Goal: Book appointment/travel/reservation

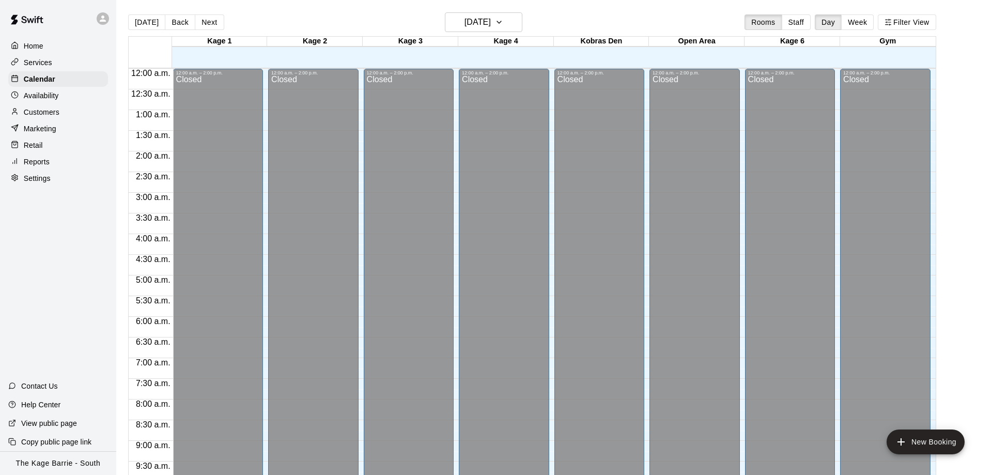
scroll to position [548, 0]
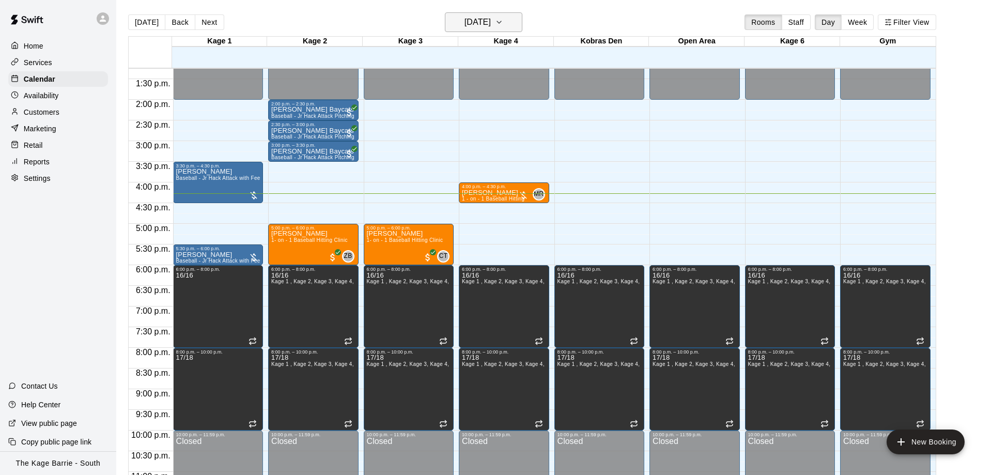
click at [470, 21] on h6 "[DATE]" at bounding box center [478, 22] width 26 height 14
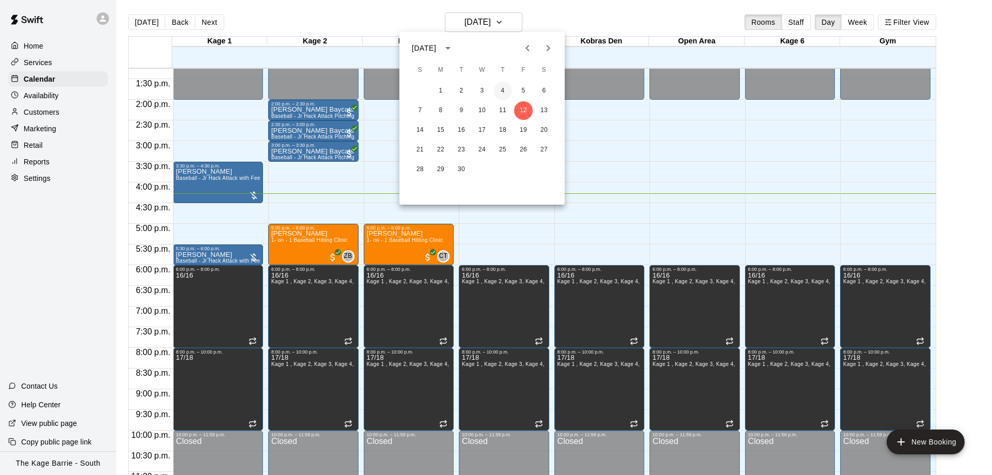
click at [506, 89] on button "4" at bounding box center [503, 91] width 19 height 19
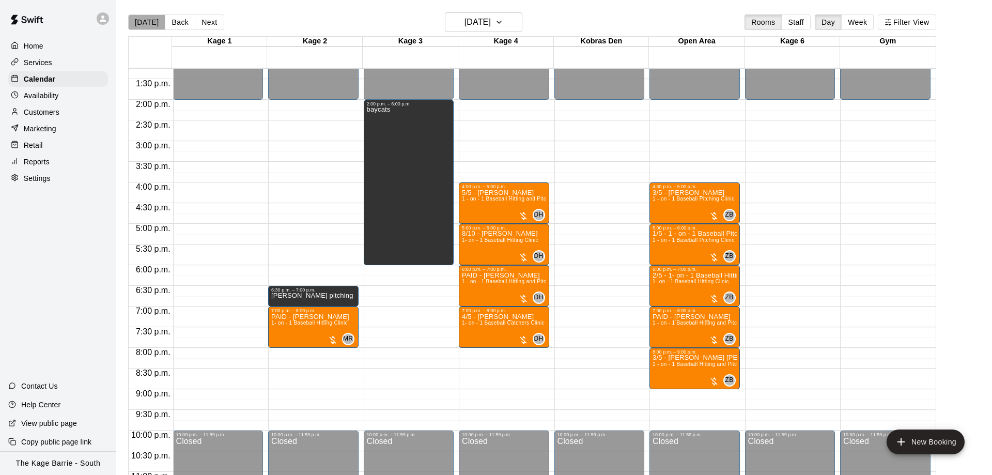
click at [150, 28] on button "[DATE]" at bounding box center [146, 22] width 37 height 16
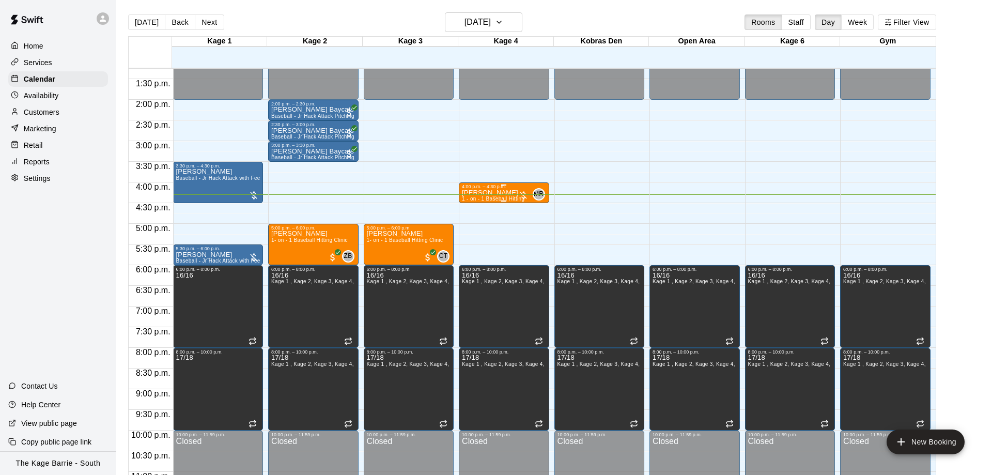
click at [498, 193] on p "[PERSON_NAME]" at bounding box center [493, 193] width 63 height 0
click at [471, 205] on icon "edit" at bounding box center [471, 205] width 9 height 9
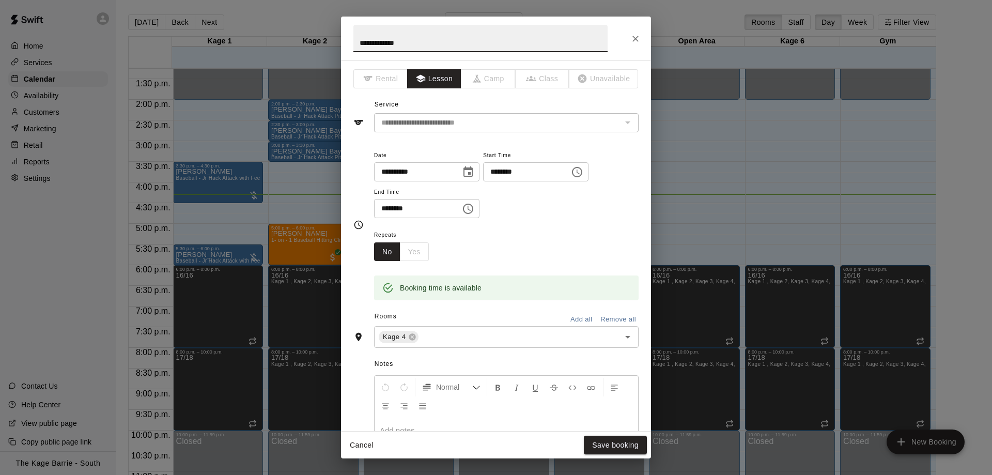
click at [359, 40] on input "**********" at bounding box center [481, 38] width 254 height 27
type input "**********"
click at [605, 446] on button "Save booking" at bounding box center [615, 445] width 63 height 19
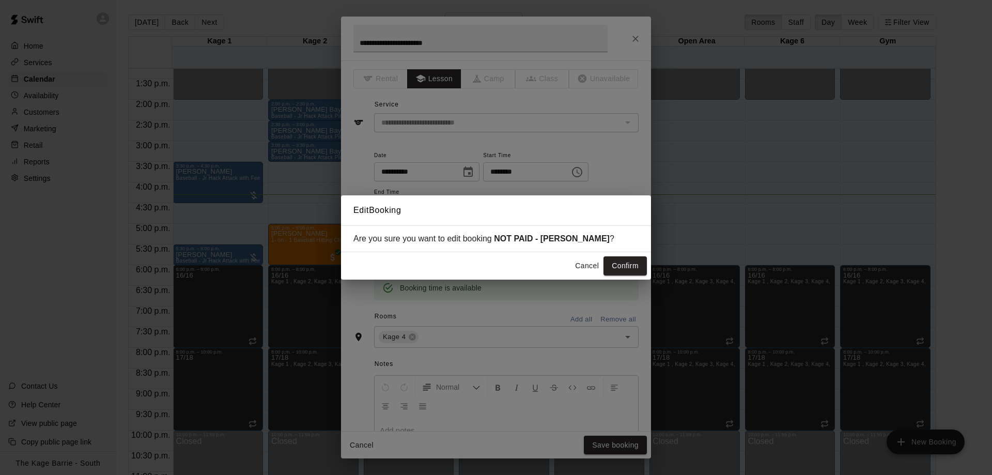
click at [620, 256] on div "Cancel Confirm" at bounding box center [496, 265] width 310 height 27
click at [620, 260] on button "Confirm" at bounding box center [625, 265] width 43 height 19
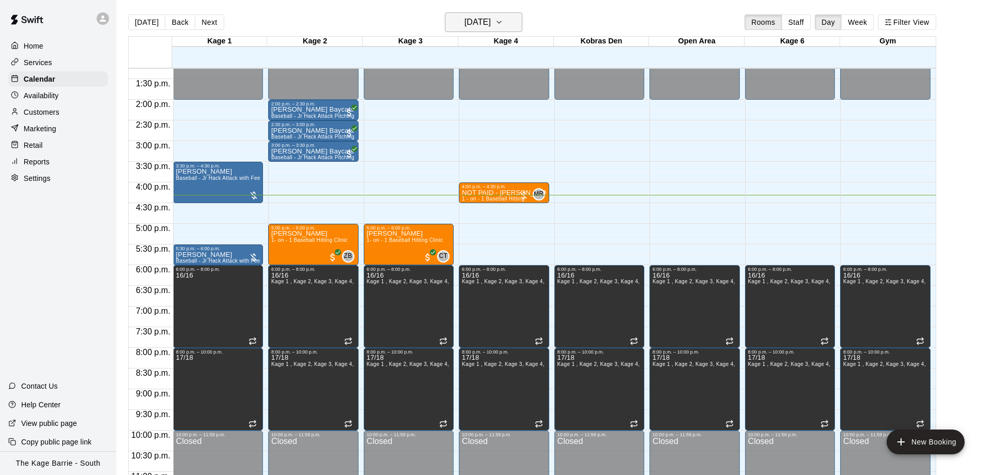
click at [480, 16] on h6 "[DATE]" at bounding box center [478, 22] width 26 height 14
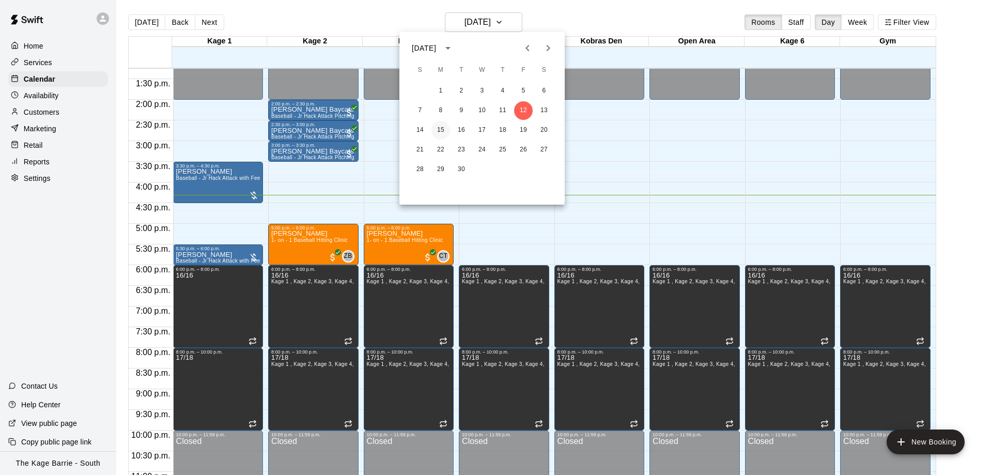
click at [442, 127] on button "15" at bounding box center [441, 130] width 19 height 19
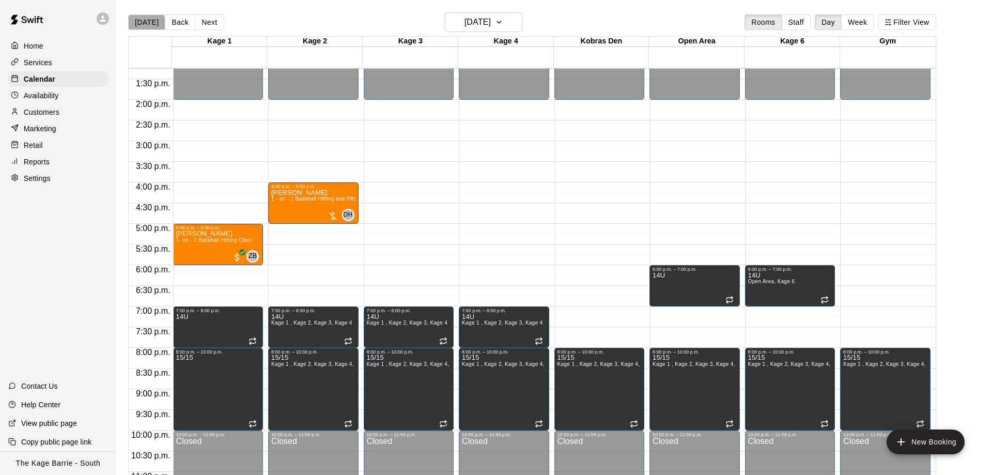
click at [146, 24] on button "[DATE]" at bounding box center [146, 22] width 37 height 16
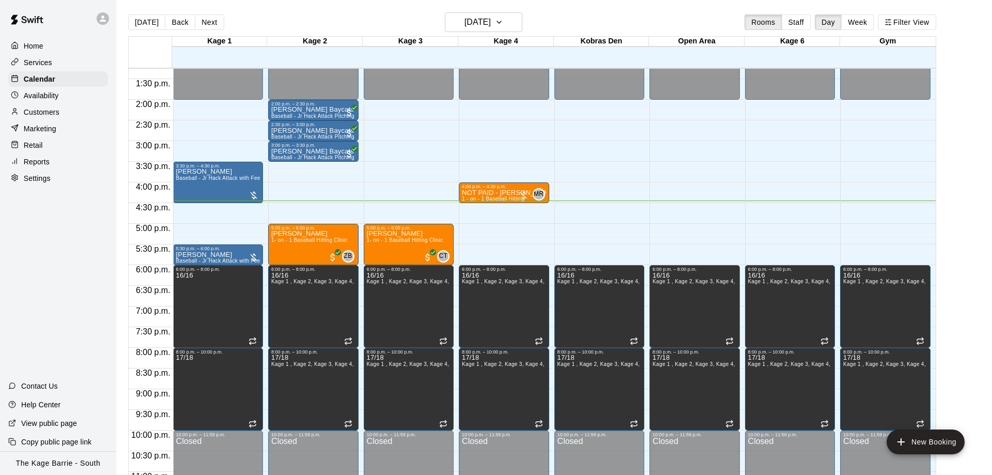
click at [207, 24] on button "Next" at bounding box center [209, 22] width 29 height 16
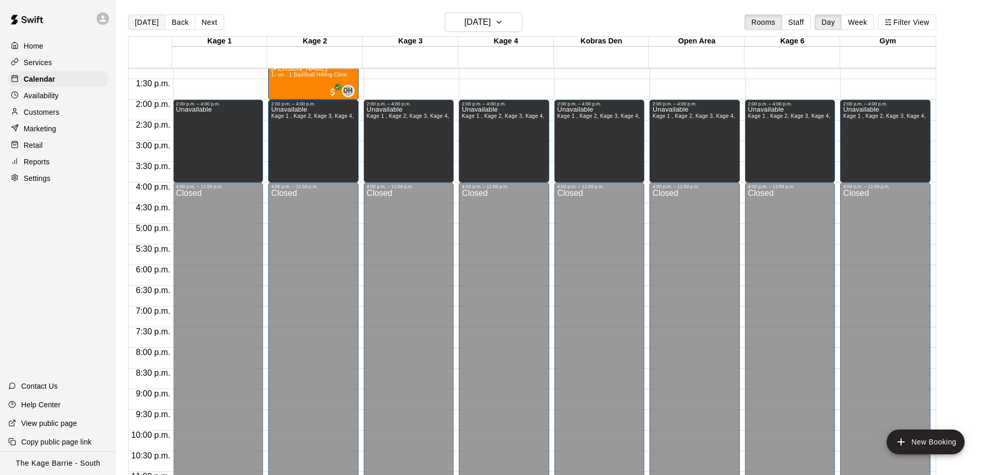
click at [144, 25] on button "[DATE]" at bounding box center [146, 22] width 37 height 16
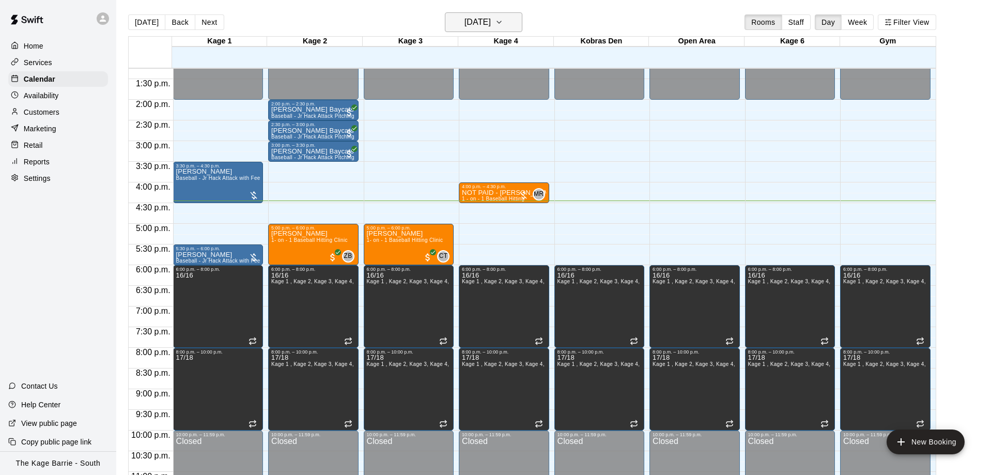
click at [489, 28] on h6 "[DATE]" at bounding box center [478, 22] width 26 height 14
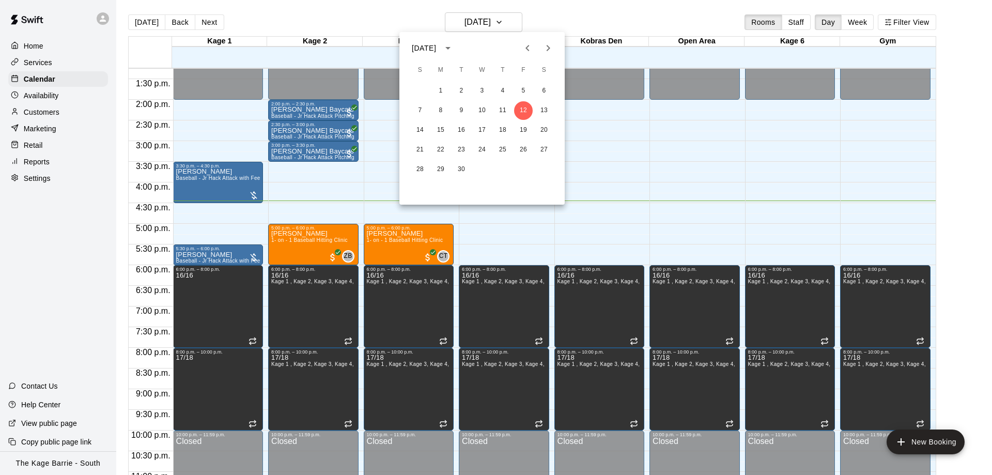
drag, startPoint x: 481, startPoint y: 27, endPoint x: 408, endPoint y: 88, distance: 95.0
click at [480, 26] on div at bounding box center [496, 237] width 992 height 475
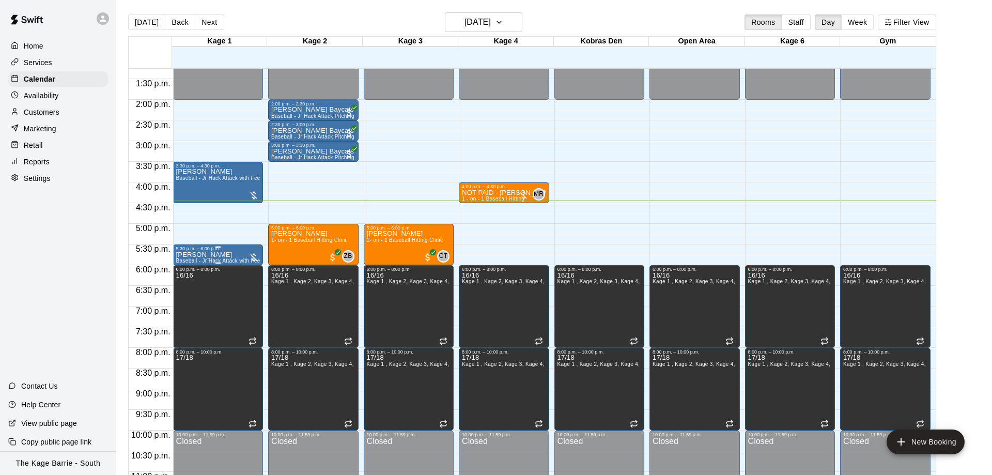
click at [209, 251] on div "5:30 p.m. – 6:00 p.m." at bounding box center [218, 248] width 84 height 5
click at [190, 309] on icon "delete" at bounding box center [185, 306] width 12 height 12
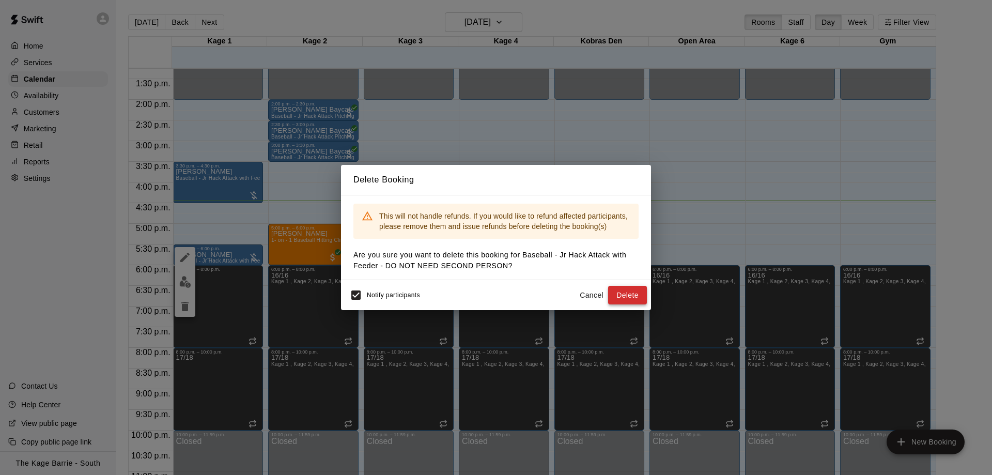
click at [630, 294] on button "Delete" at bounding box center [627, 295] width 39 height 19
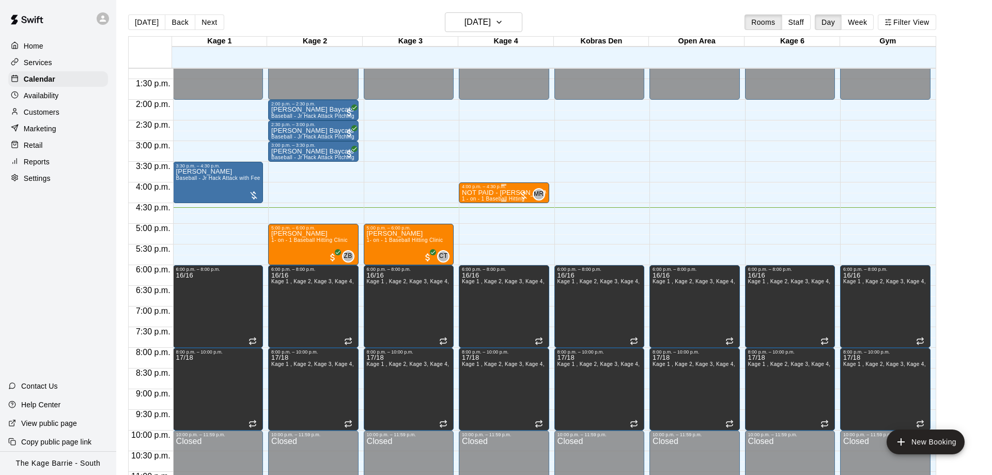
click at [492, 189] on div "4:00 p.m. – 4:30 p.m." at bounding box center [504, 186] width 84 height 5
click at [470, 198] on icon "edit" at bounding box center [471, 195] width 12 height 12
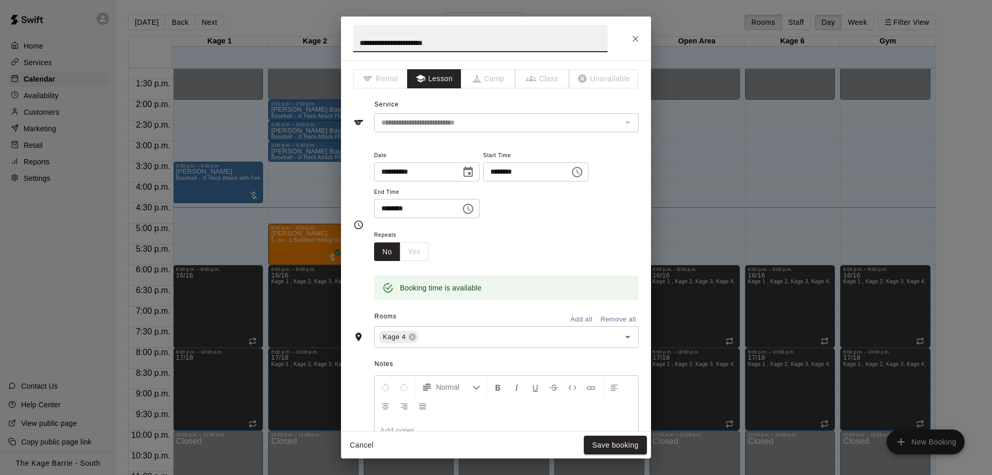
drag, startPoint x: 380, startPoint y: 43, endPoint x: 319, endPoint y: 25, distance: 63.5
click at [354, 43] on input "**********" at bounding box center [481, 38] width 254 height 27
type input "**********"
click at [623, 441] on button "Save booking" at bounding box center [615, 445] width 63 height 19
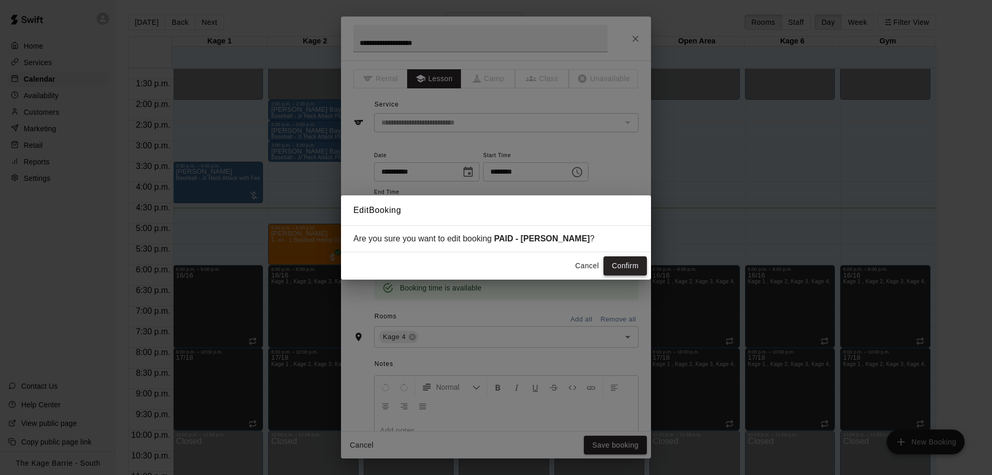
click at [631, 261] on button "Confirm" at bounding box center [625, 265] width 43 height 19
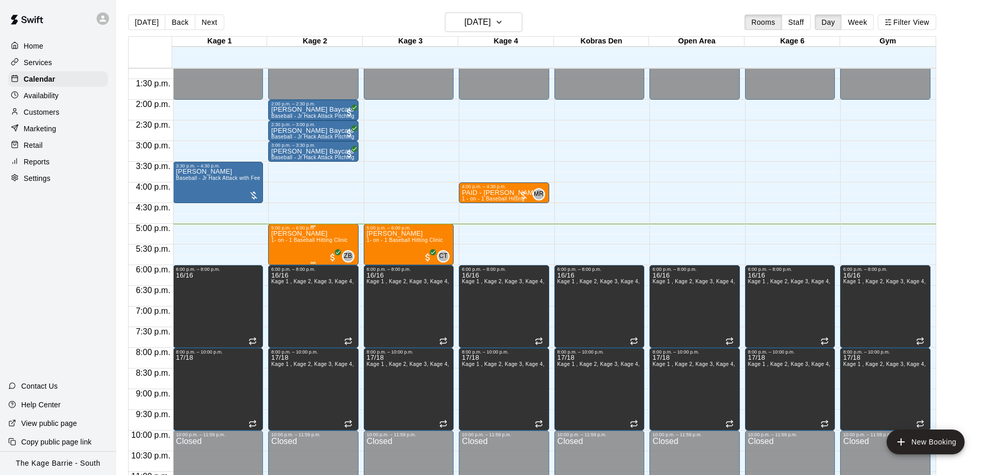
click at [308, 250] on div "Austin Hunt 1- on - 1 Baseball Hitting Clinic" at bounding box center [309, 468] width 76 height 475
click at [276, 239] on icon "edit" at bounding box center [280, 243] width 12 height 12
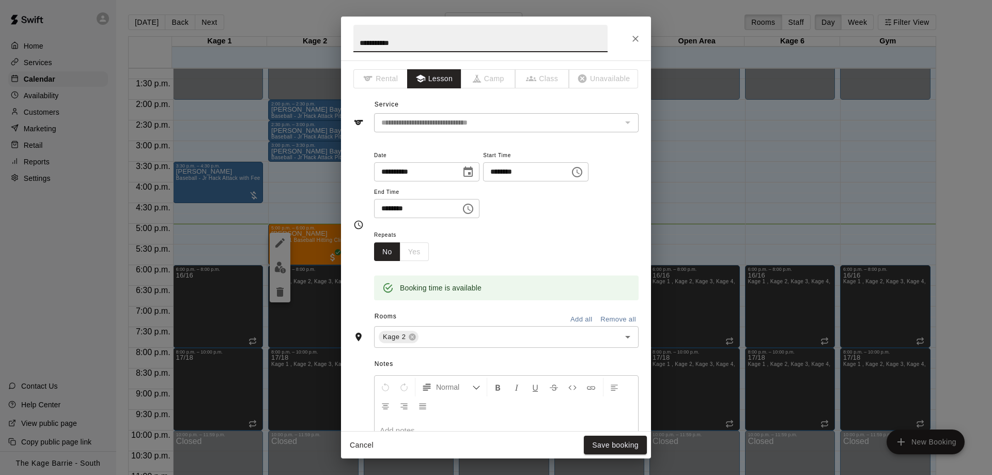
click at [360, 44] on input "**********" at bounding box center [481, 38] width 254 height 27
type input "**********"
click at [630, 437] on button "Save booking" at bounding box center [615, 445] width 63 height 19
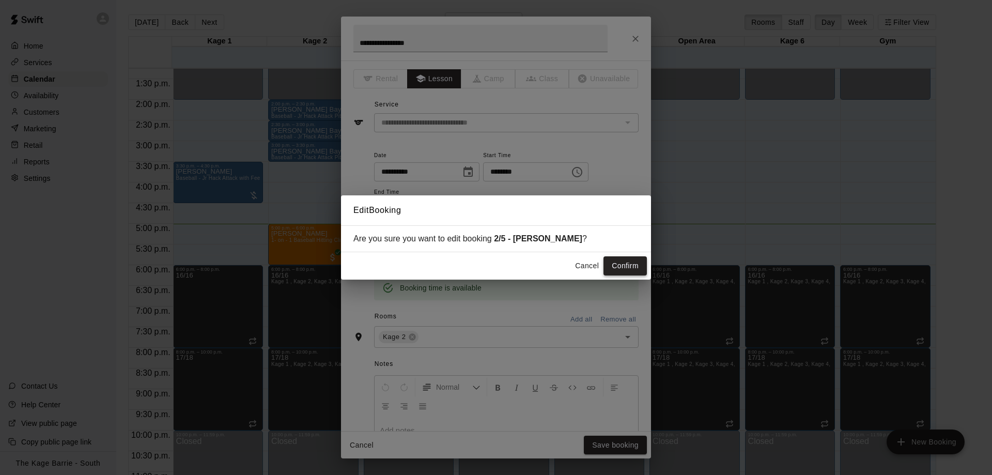
click at [623, 267] on button "Confirm" at bounding box center [625, 265] width 43 height 19
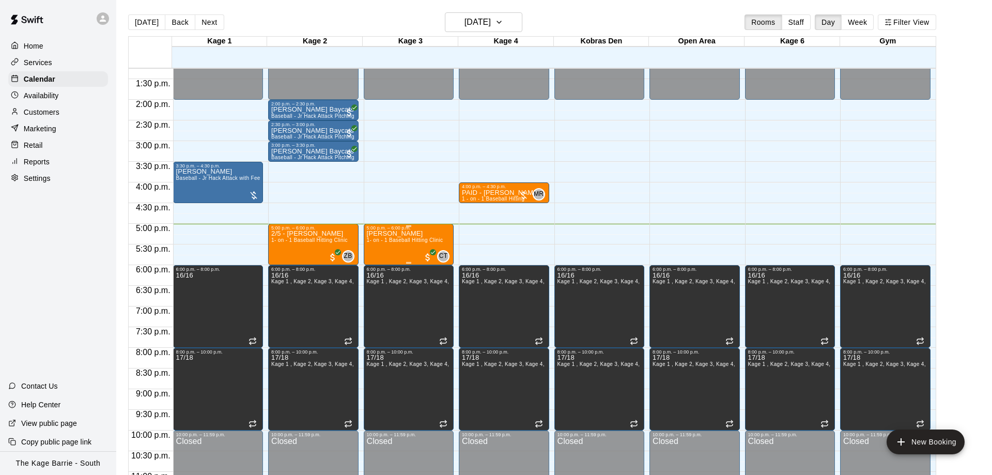
click at [404, 234] on div "Brody Hunt 1- on - 1 Baseball Hitting Clinic" at bounding box center [405, 468] width 76 height 475
click at [380, 236] on button "edit" at bounding box center [375, 243] width 21 height 21
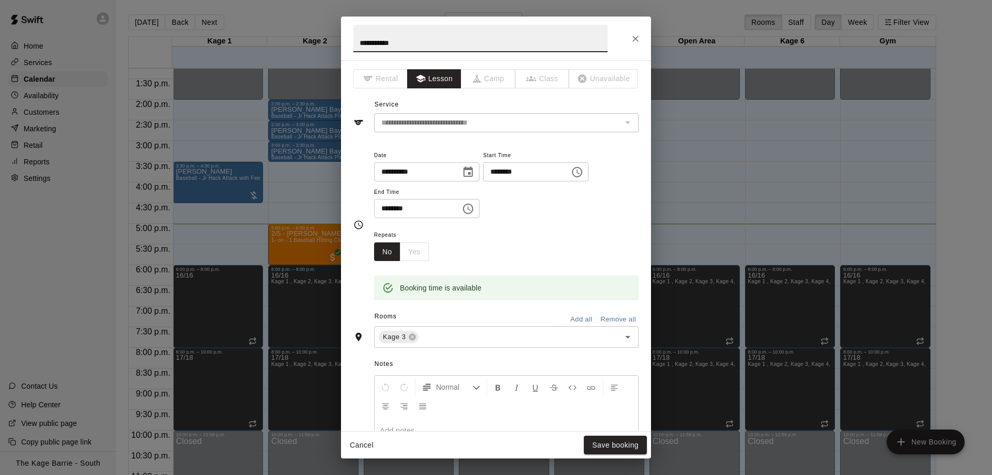
click at [353, 42] on h2 "**********" at bounding box center [480, 39] width 279 height 44
click at [360, 37] on input "**********" at bounding box center [481, 38] width 254 height 27
type input "**********"
click at [628, 448] on button "Save booking" at bounding box center [615, 445] width 63 height 19
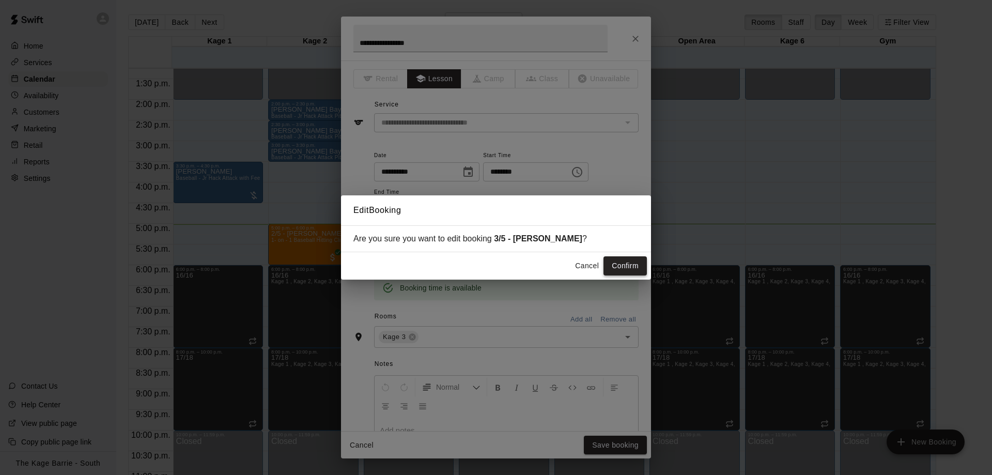
click at [618, 269] on button "Confirm" at bounding box center [625, 265] width 43 height 19
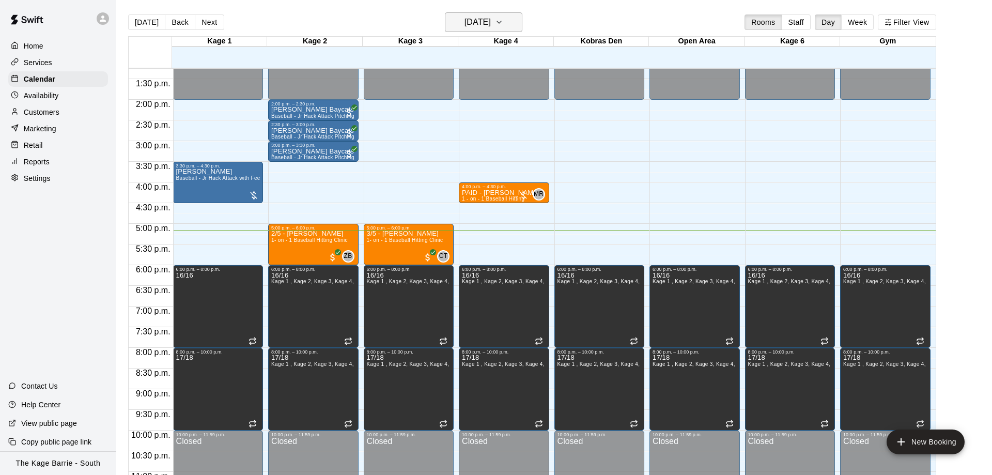
click at [491, 24] on h6 "[DATE]" at bounding box center [478, 22] width 26 height 14
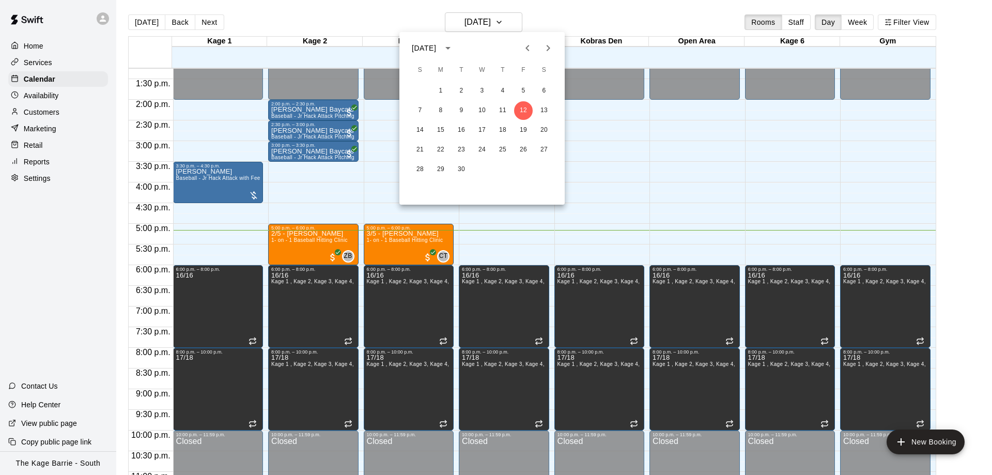
click at [494, 24] on div at bounding box center [496, 237] width 992 height 475
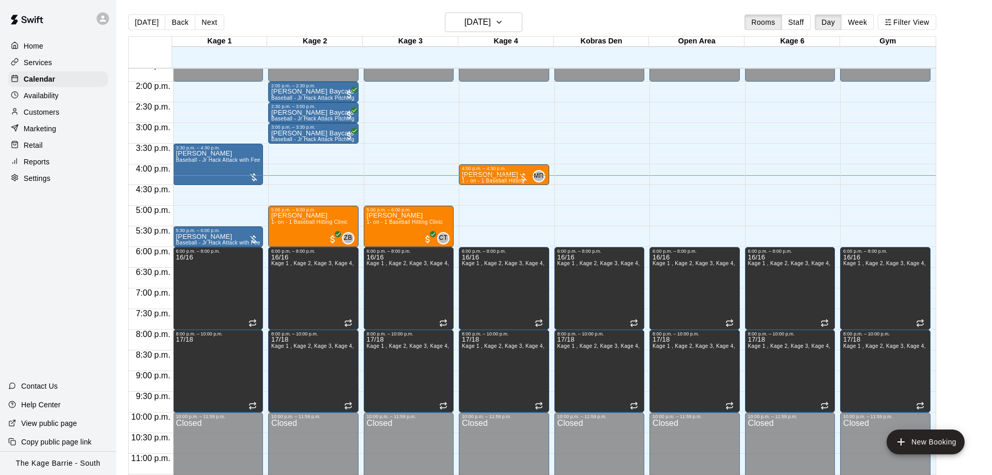
scroll to position [575, 0]
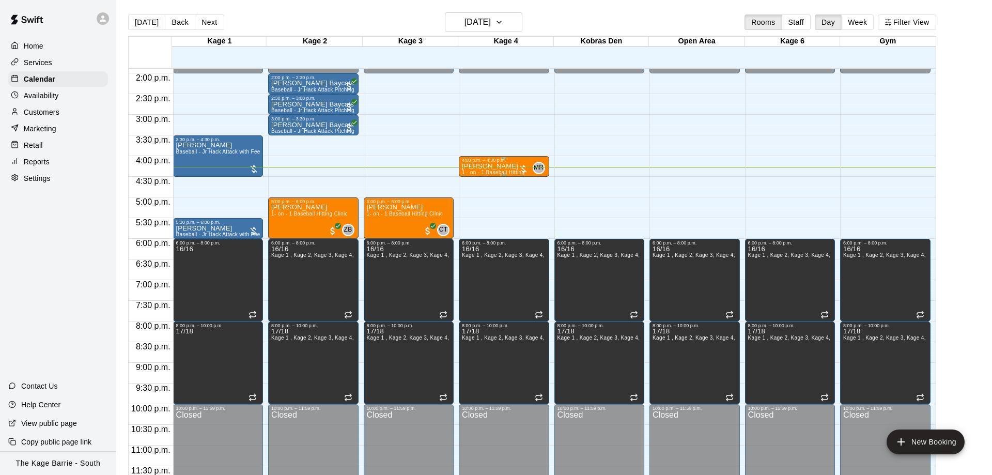
click at [496, 161] on div "4:00 p.m. – 4:30 p.m." at bounding box center [504, 160] width 84 height 5
click at [476, 195] on img "edit" at bounding box center [472, 193] width 12 height 12
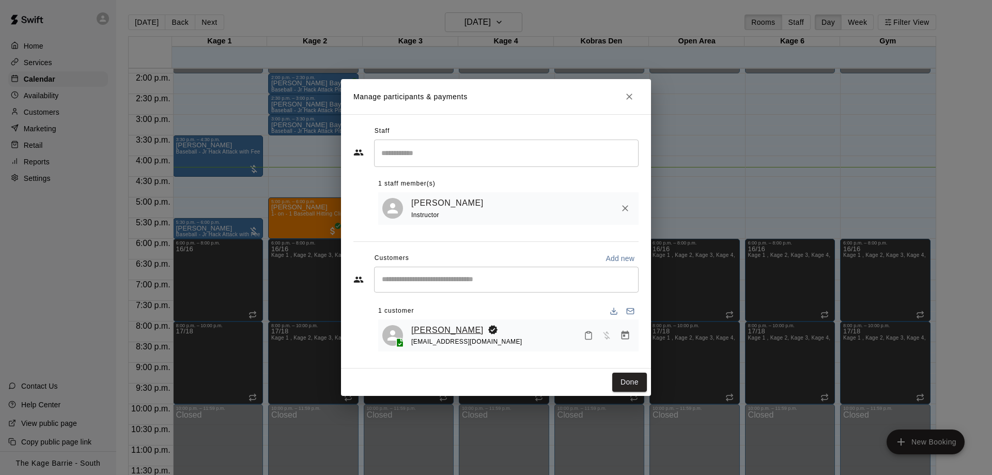
click at [431, 326] on link "[PERSON_NAME]" at bounding box center [447, 330] width 72 height 13
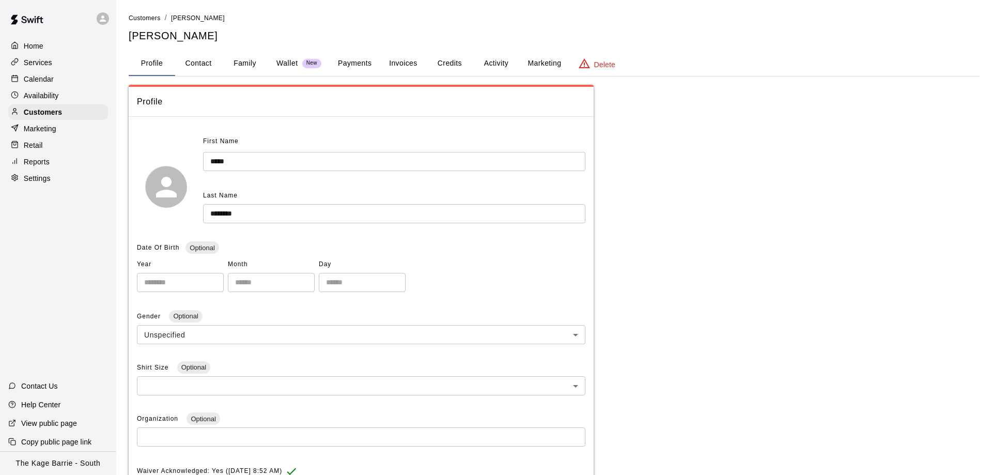
click at [500, 59] on button "Activity" at bounding box center [496, 63] width 47 height 25
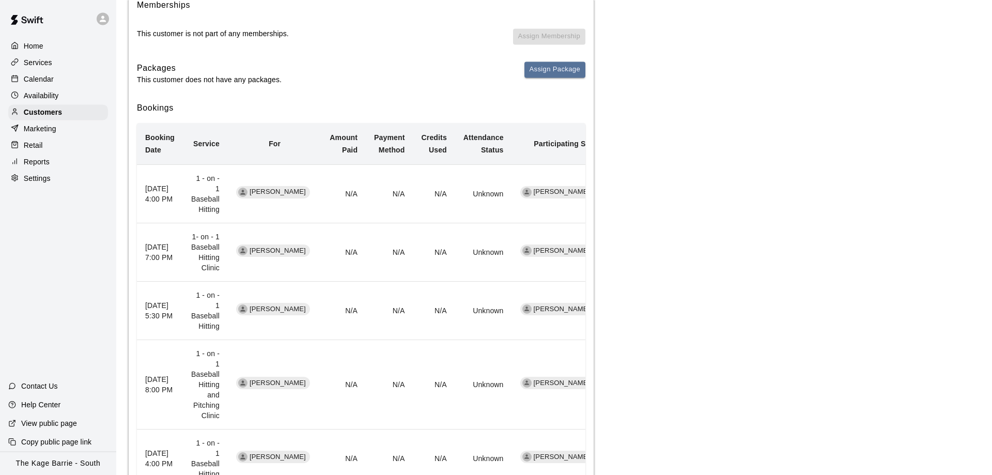
scroll to position [105, 0]
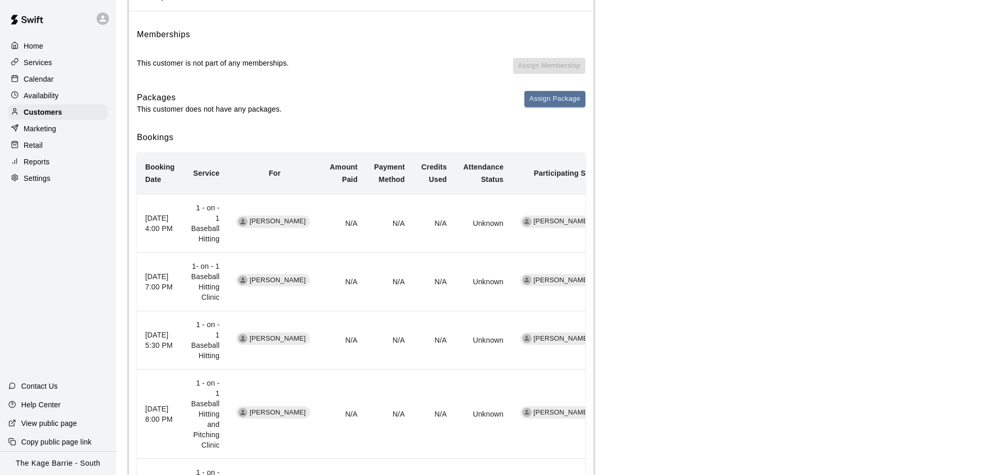
click at [63, 74] on div "Calendar" at bounding box center [58, 79] width 100 height 16
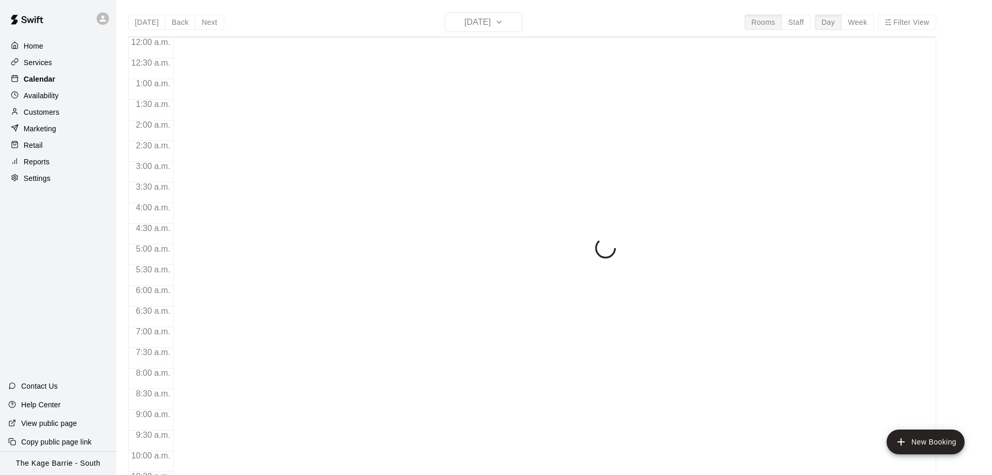
scroll to position [543, 0]
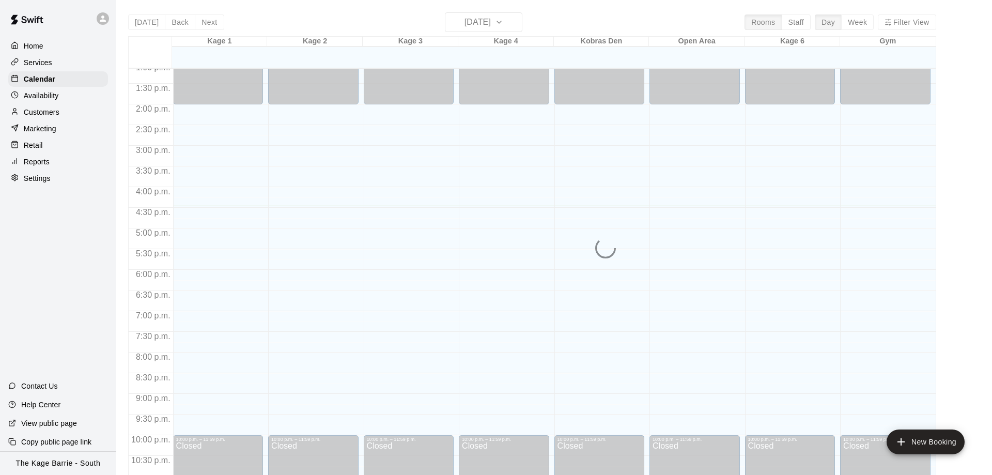
click at [99, 26] on div at bounding box center [106, 18] width 22 height 21
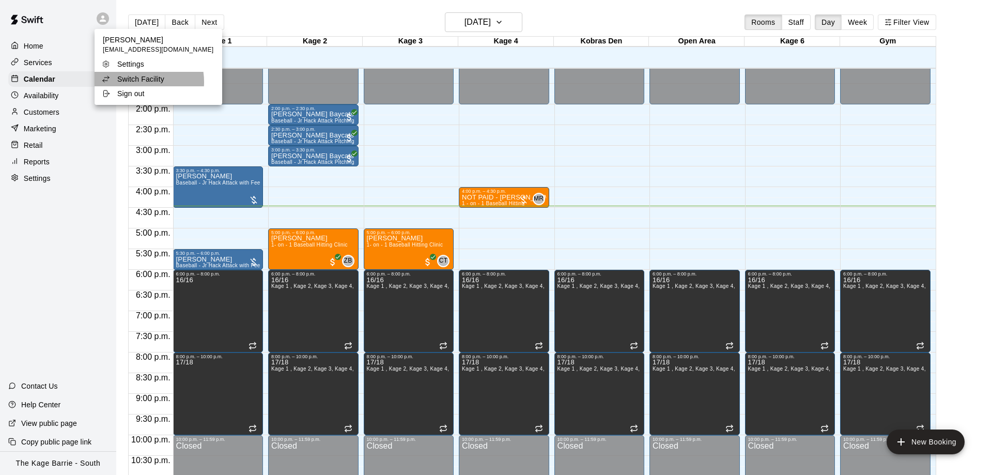
click at [131, 82] on p "Switch Facility" at bounding box center [140, 79] width 47 height 10
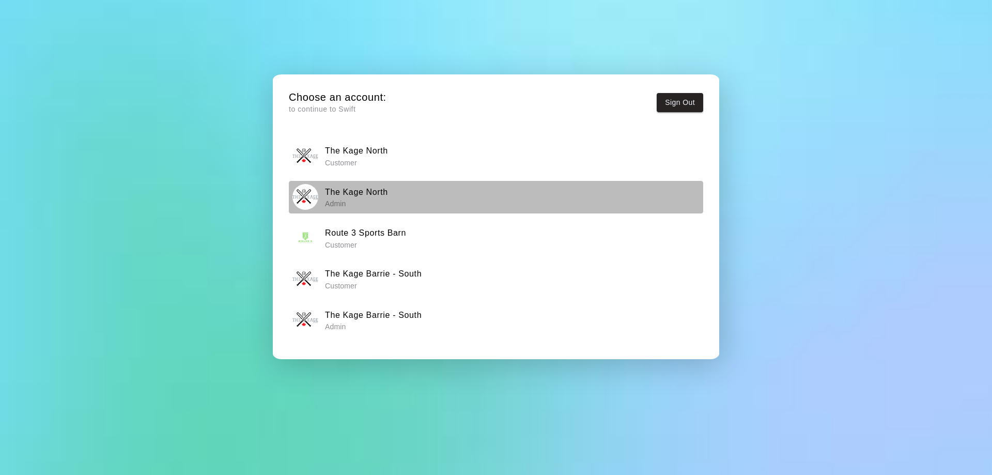
click at [377, 195] on h6 "The Kage North" at bounding box center [356, 192] width 63 height 13
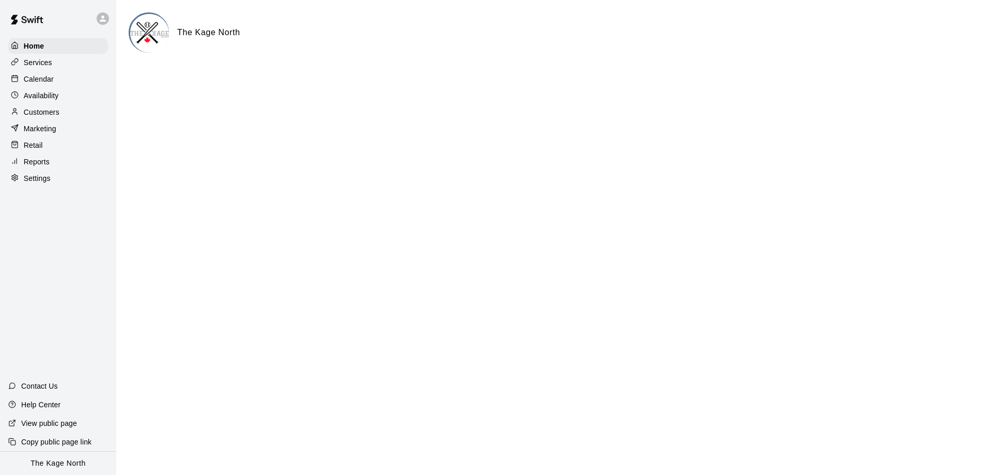
click at [57, 80] on div "Calendar" at bounding box center [58, 79] width 100 height 16
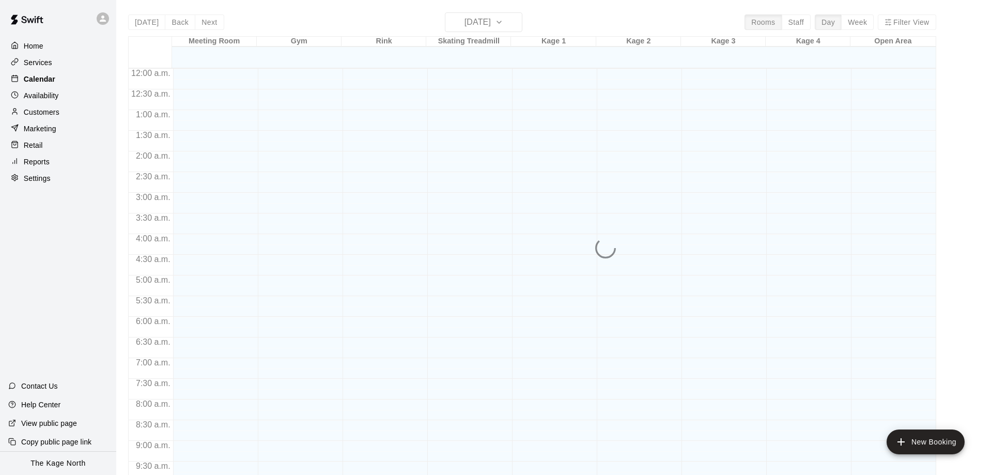
scroll to position [543, 0]
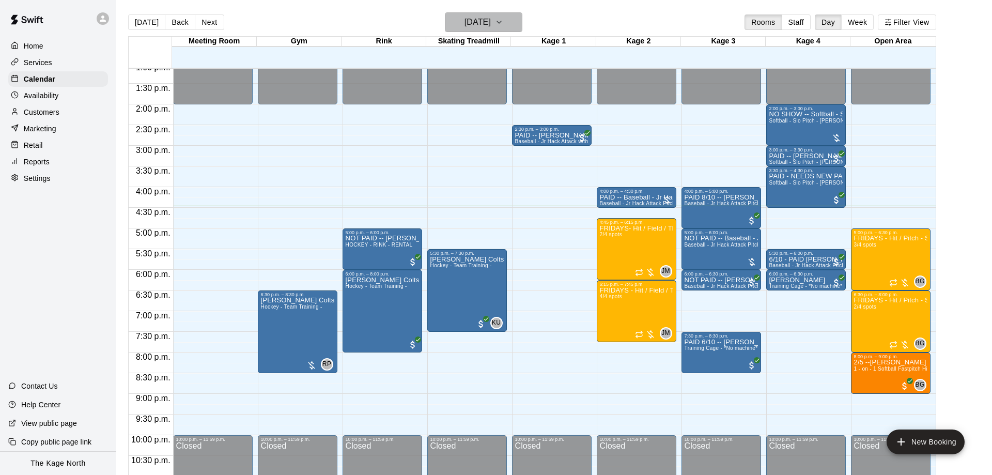
click at [471, 19] on h6 "[DATE]" at bounding box center [478, 22] width 26 height 14
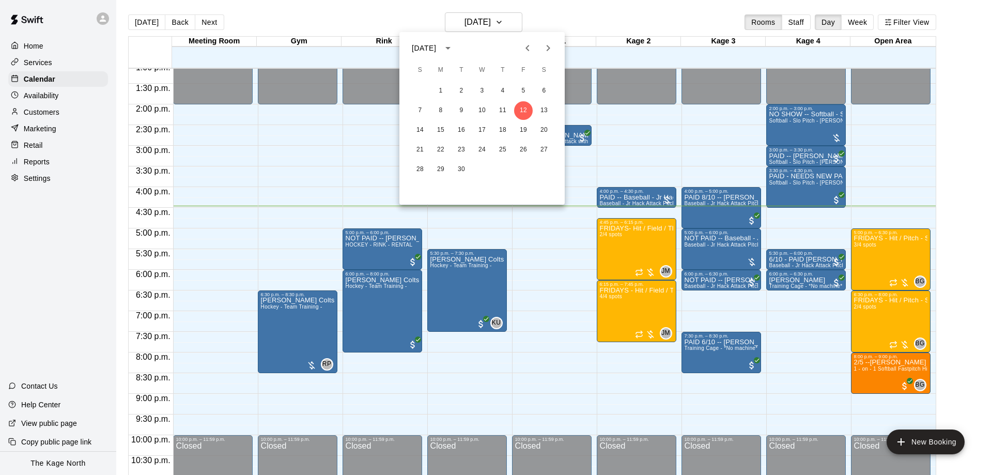
click at [562, 303] on div at bounding box center [496, 237] width 992 height 475
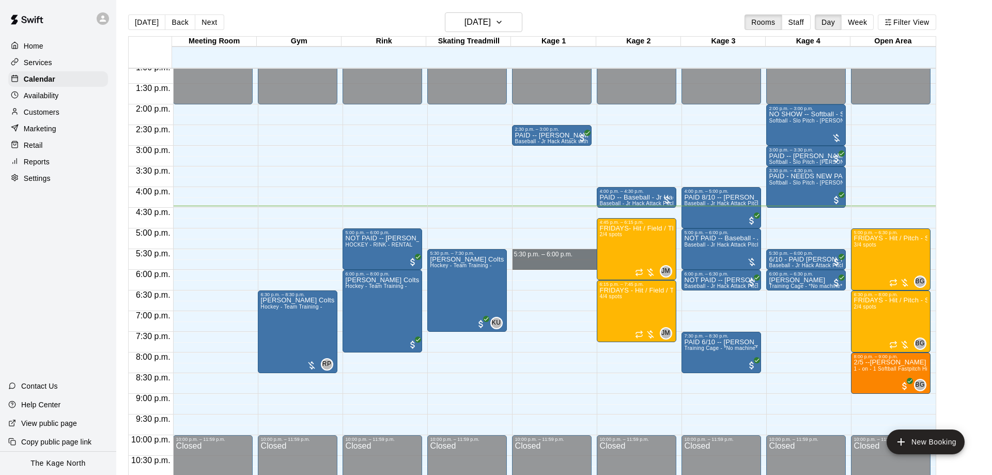
drag, startPoint x: 560, startPoint y: 251, endPoint x: 560, endPoint y: 263, distance: 11.4
click at [560, 263] on div "12:00 a.m. – 2:00 p.m. Closed 2:30 p.m. – 3:00 p.m. PAID -- [PERSON_NAME] Baseb…" at bounding box center [554, 22] width 85 height 992
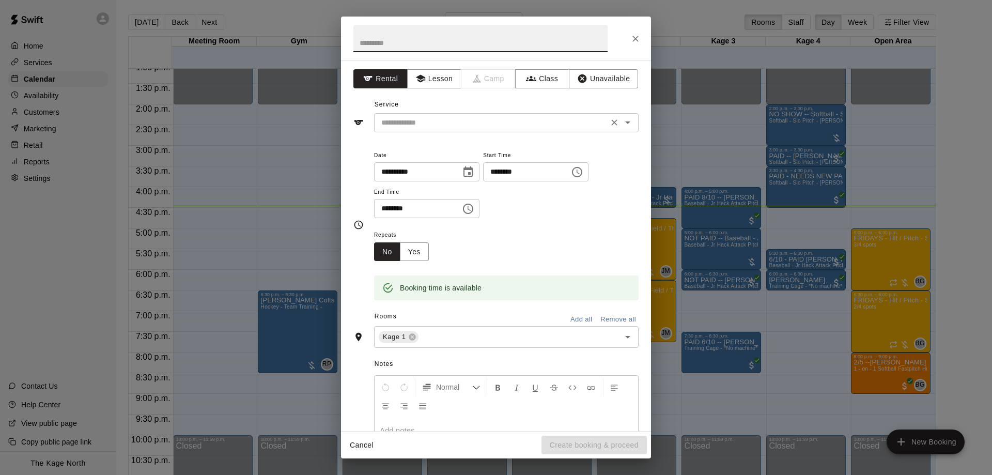
click at [418, 125] on input "text" at bounding box center [491, 122] width 228 height 13
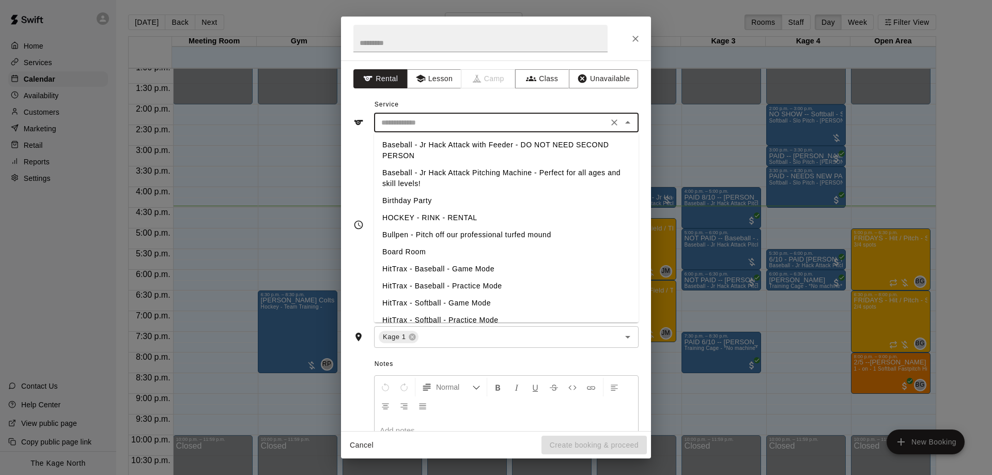
drag, startPoint x: 456, startPoint y: 177, endPoint x: 459, endPoint y: 193, distance: 16.8
click at [457, 177] on li "Baseball - Jr Hack Attack Pitching Machine - Perfect for all ages and skill lev…" at bounding box center [506, 178] width 265 height 28
type input "**********"
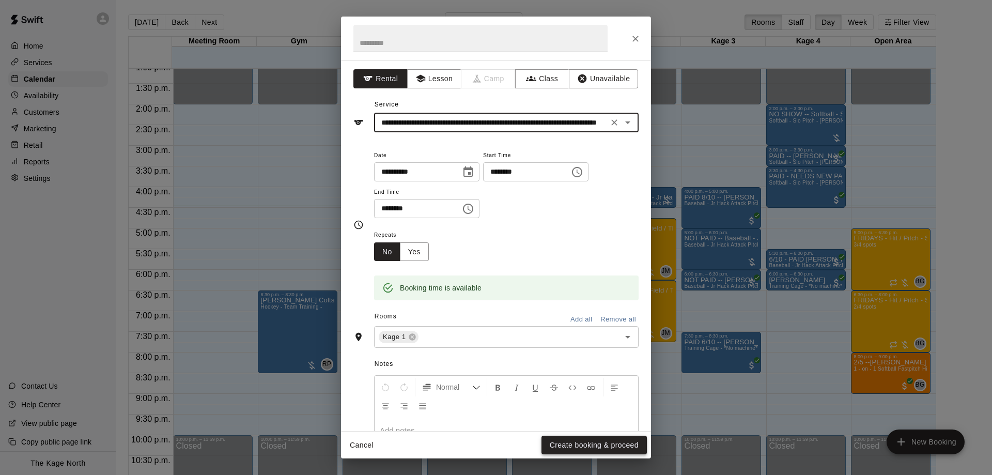
click at [624, 444] on button "Create booking & proceed" at bounding box center [594, 445] width 105 height 19
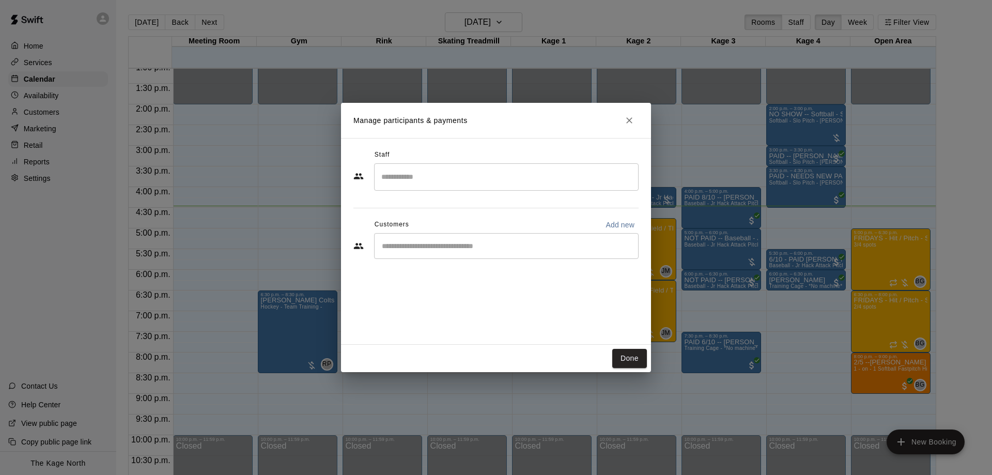
click at [459, 241] on input "Start typing to search customers..." at bounding box center [506, 246] width 255 height 10
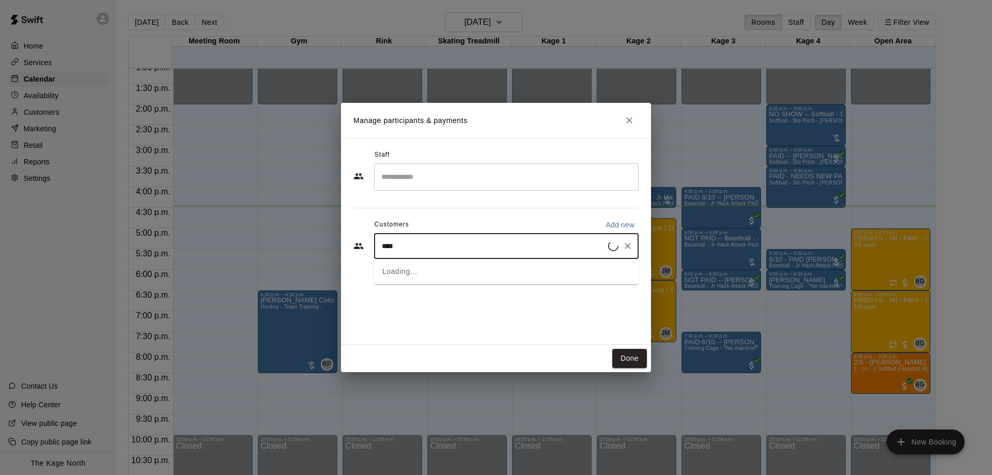
type input "*****"
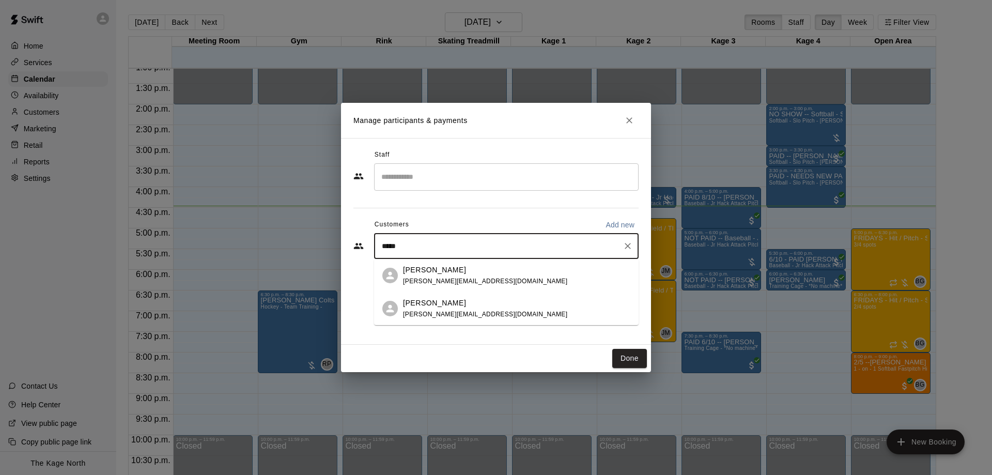
click at [481, 277] on div "[PERSON_NAME] [PERSON_NAME][EMAIL_ADDRESS][DOMAIN_NAME]" at bounding box center [485, 276] width 164 height 22
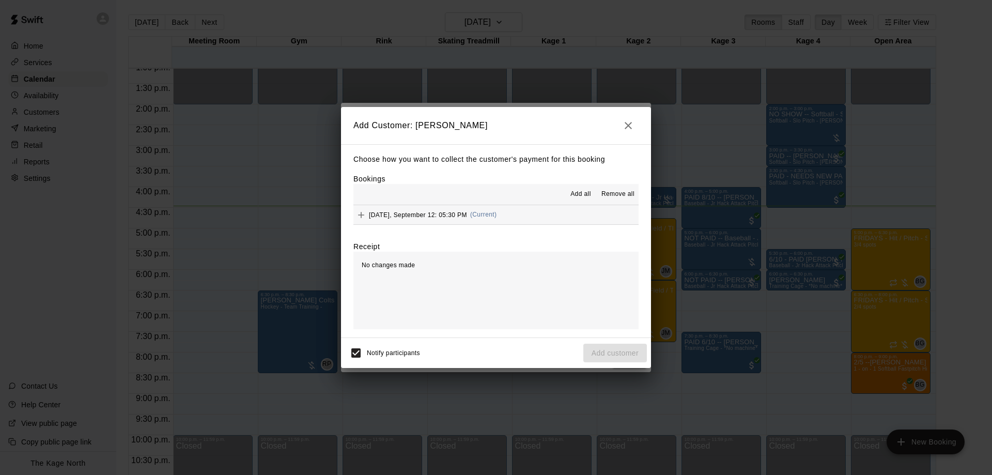
click at [583, 198] on span "Add all" at bounding box center [581, 194] width 21 height 10
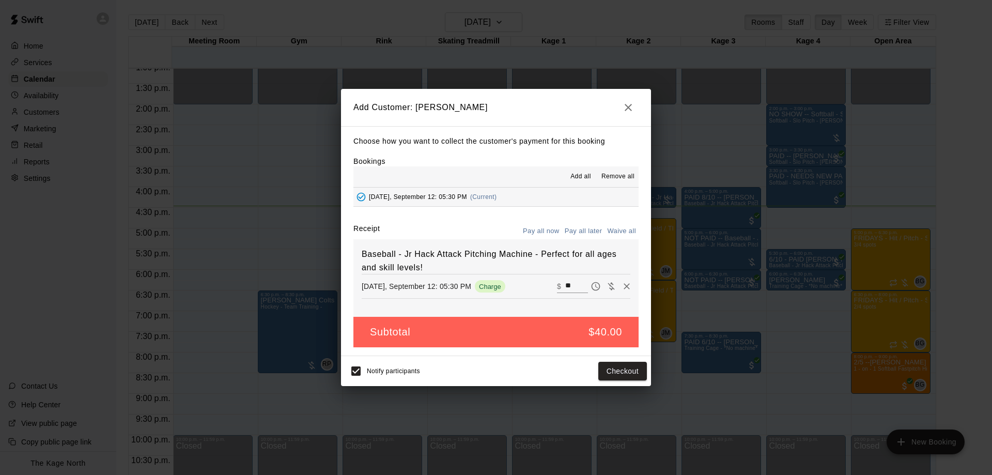
click at [587, 230] on button "Pay all later" at bounding box center [583, 231] width 43 height 16
drag, startPoint x: 609, startPoint y: 358, endPoint x: 612, endPoint y: 363, distance: 5.3
click at [611, 361] on div "Notify participants Add customer" at bounding box center [496, 371] width 310 height 30
click at [612, 363] on button "Add customer" at bounding box center [616, 371] width 64 height 19
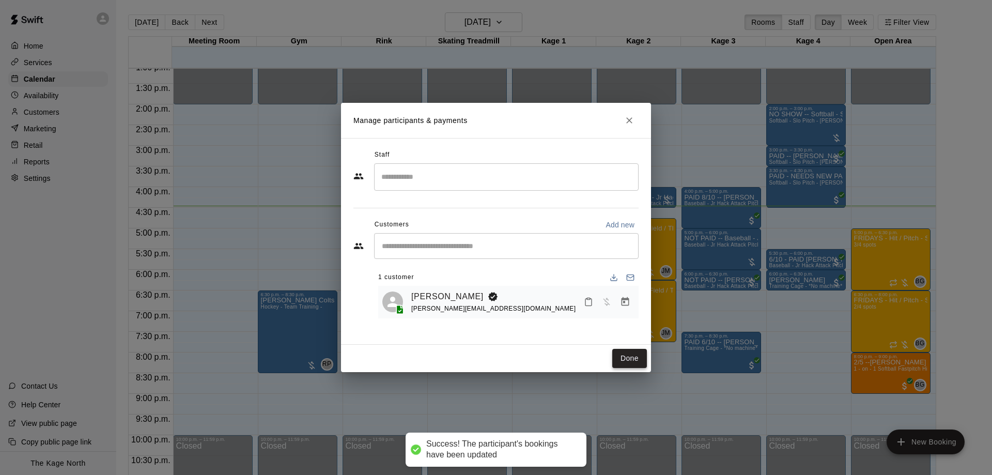
click at [632, 361] on button "Done" at bounding box center [629, 358] width 35 height 19
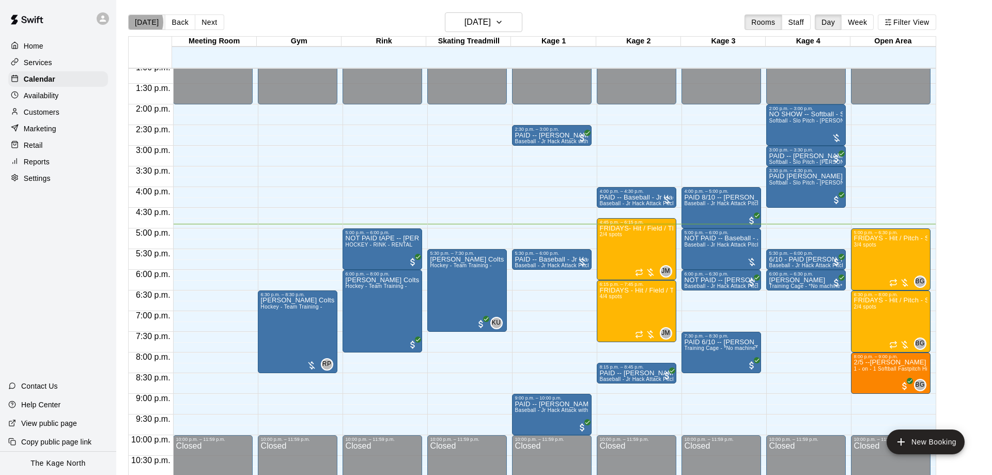
click at [139, 22] on button "[DATE]" at bounding box center [146, 22] width 37 height 16
click at [144, 33] on div "[DATE] Back [DATE][DATE] Rooms Staff Day Week Filter View" at bounding box center [532, 24] width 808 height 24
click at [144, 29] on button "[DATE]" at bounding box center [146, 22] width 37 height 16
